Goal: Information Seeking & Learning: Learn about a topic

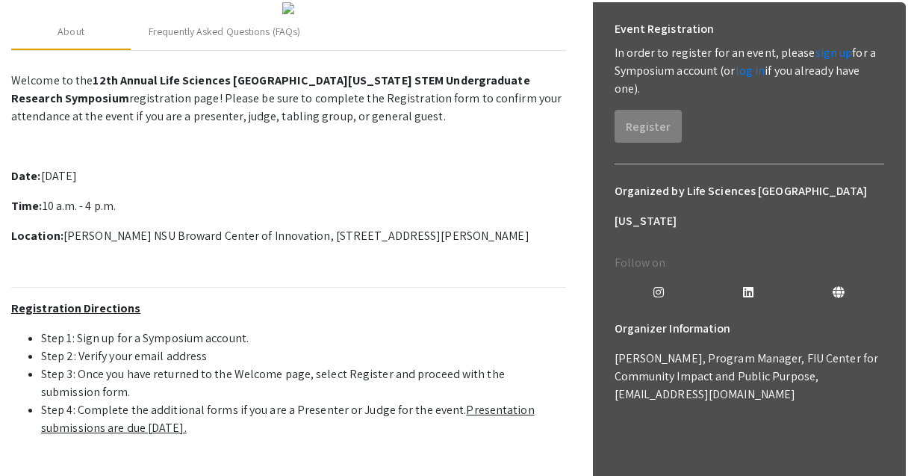
scroll to position [241, 0]
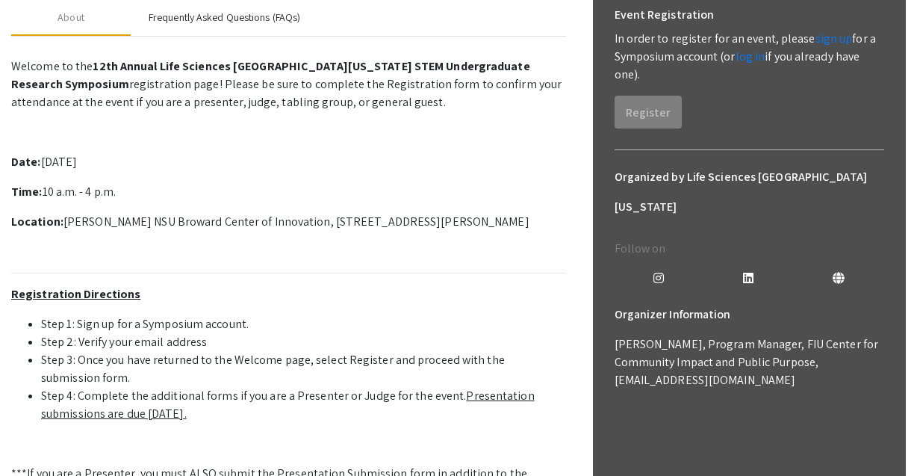
click at [238, 36] on div "Frequently Asked Questions (FAQs)" at bounding box center [225, 18] width 188 height 36
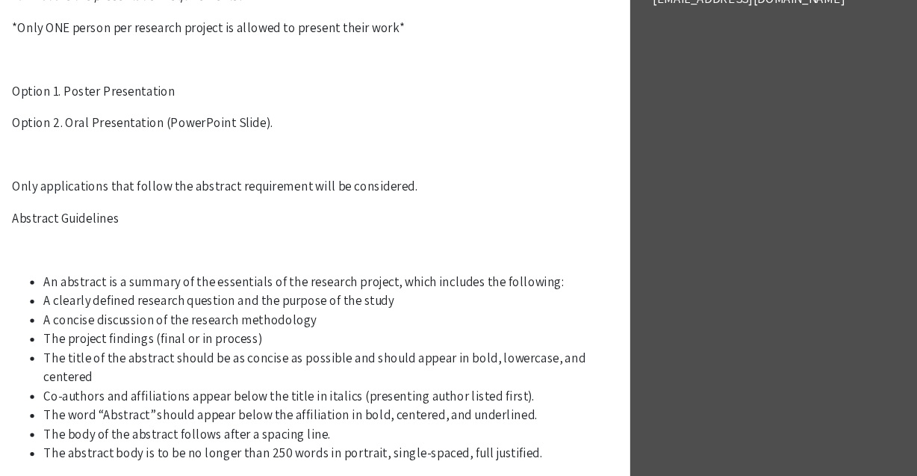
scroll to position [0, 0]
